Goal: Understand process/instructions

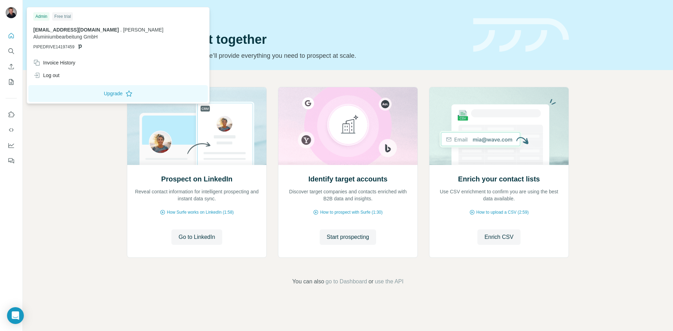
click at [9, 15] on img at bounding box center [11, 12] width 11 height 11
click at [100, 86] on button "Upgrade" at bounding box center [118, 93] width 180 height 17
